Goal: Find specific page/section: Find specific page/section

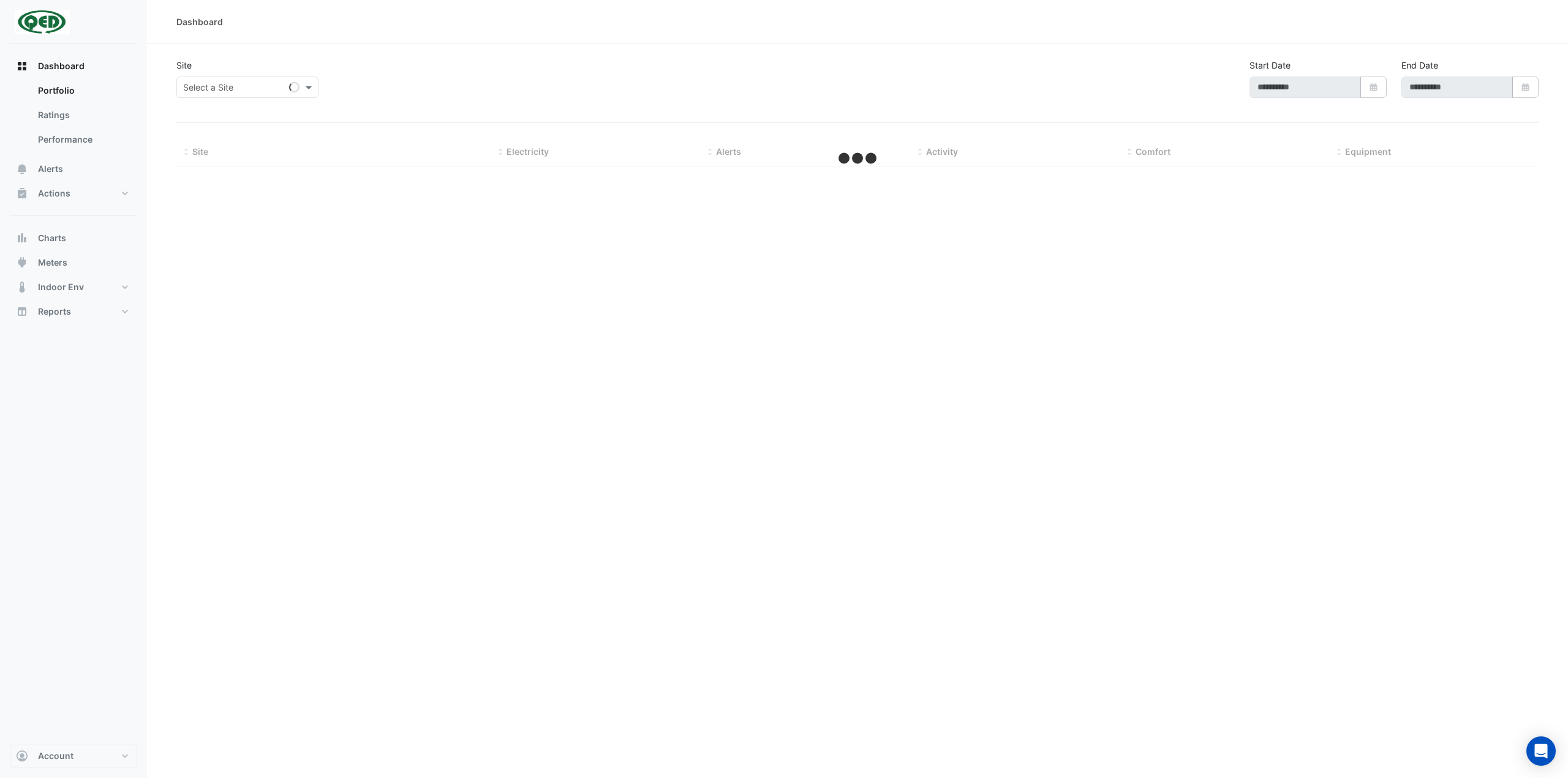
type input "**********"
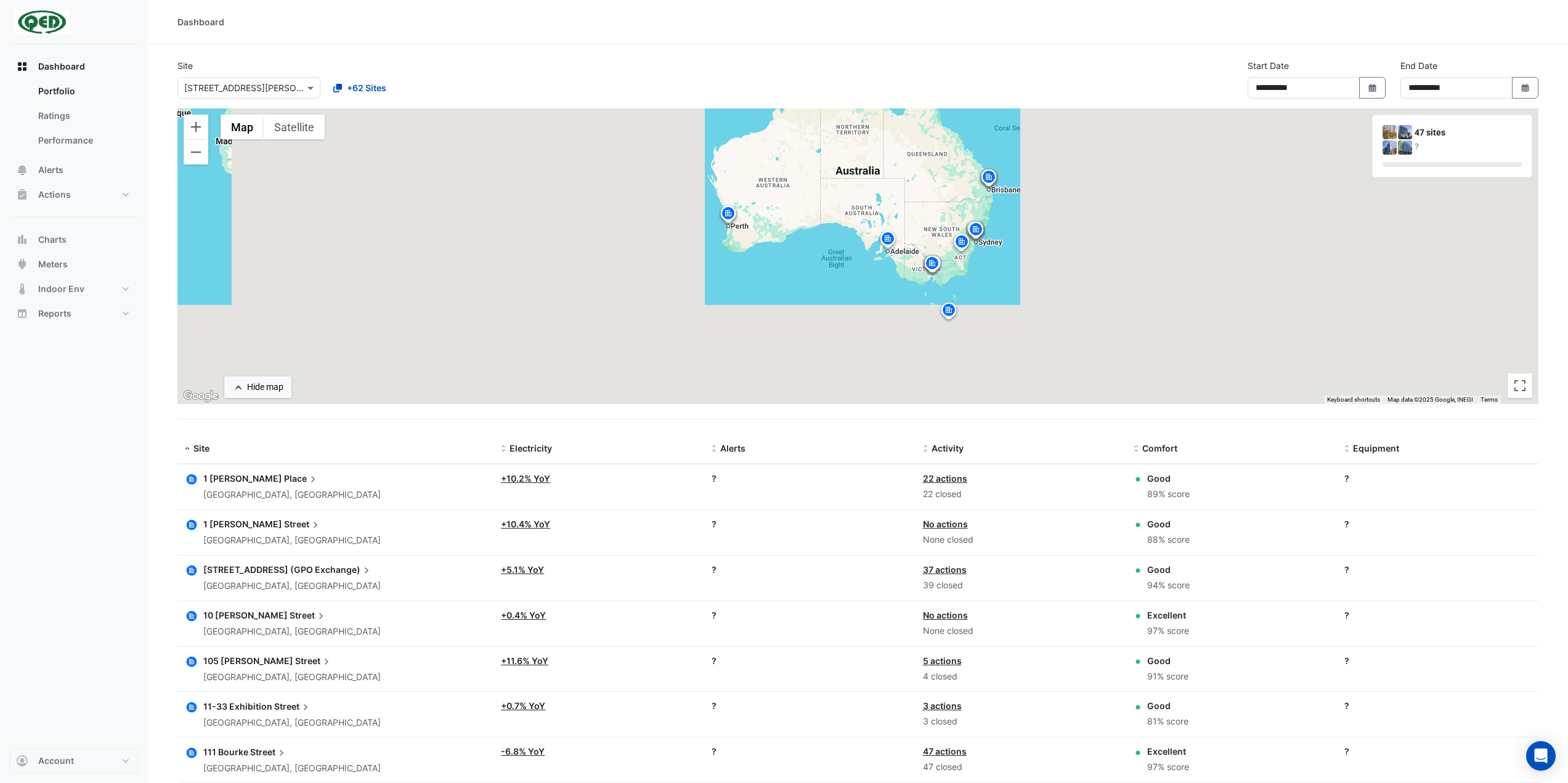
click at [266, 86] on input "text" at bounding box center [236, 88] width 105 height 13
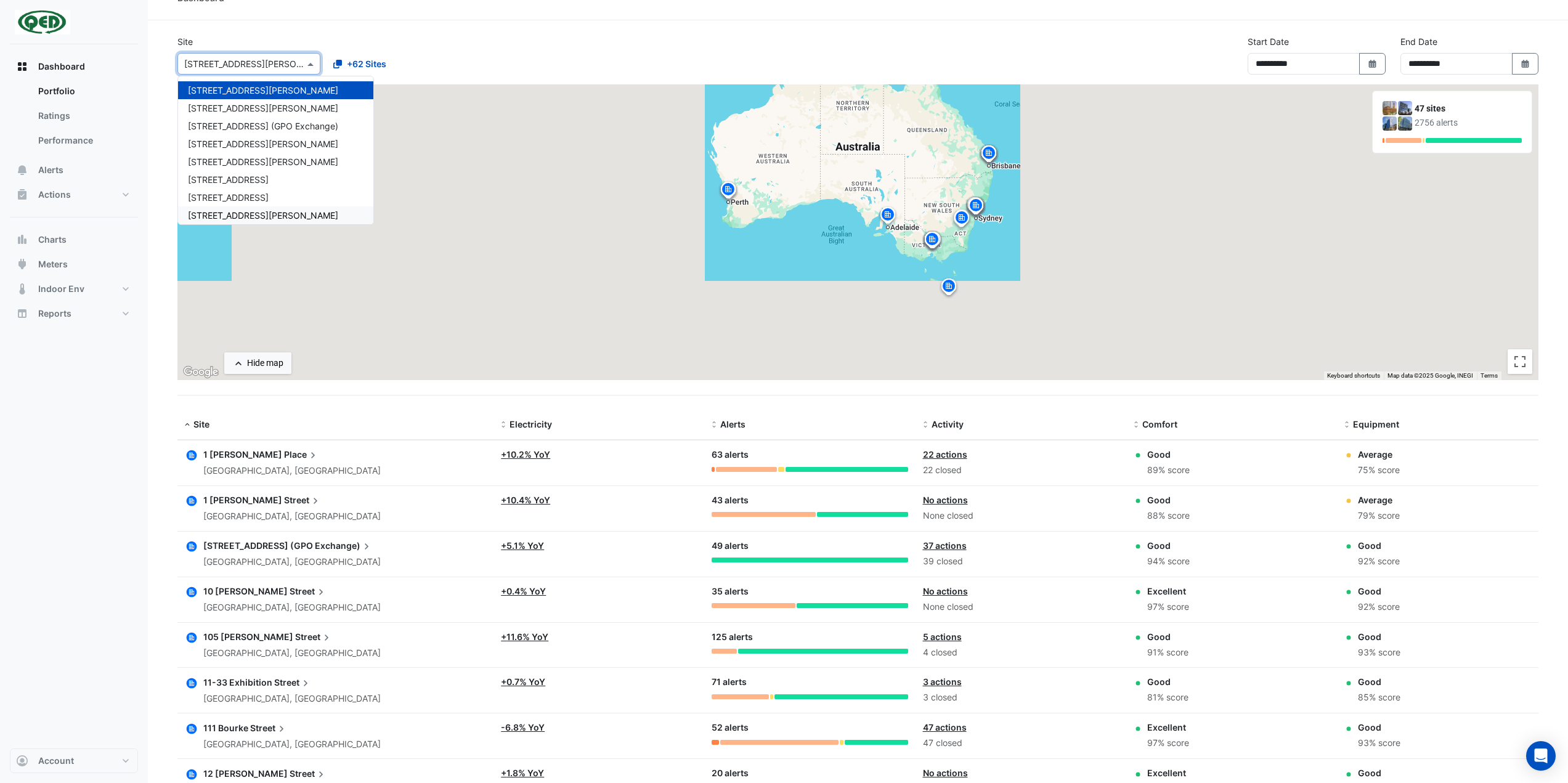
click at [64, 404] on div "Dashboard Portfolio Ratings Performance Alerts Actions Site Manager Charts" at bounding box center [74, 397] width 128 height 704
